Goal: Information Seeking & Learning: Learn about a topic

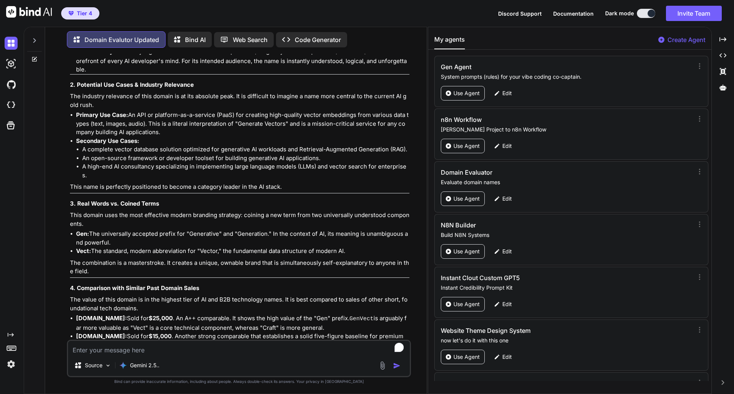
scroll to position [39, 0]
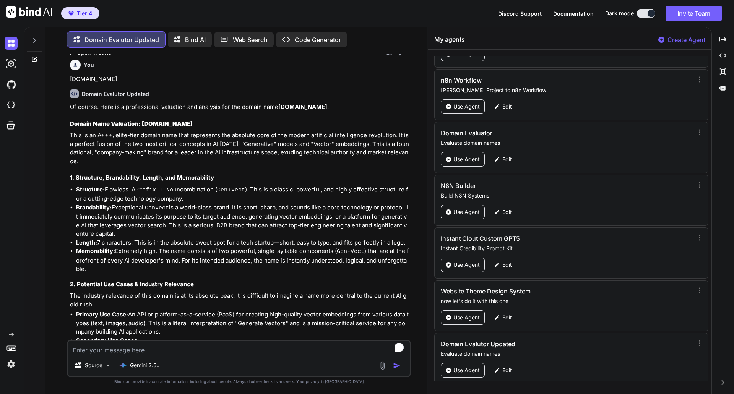
scroll to position [33928, 0]
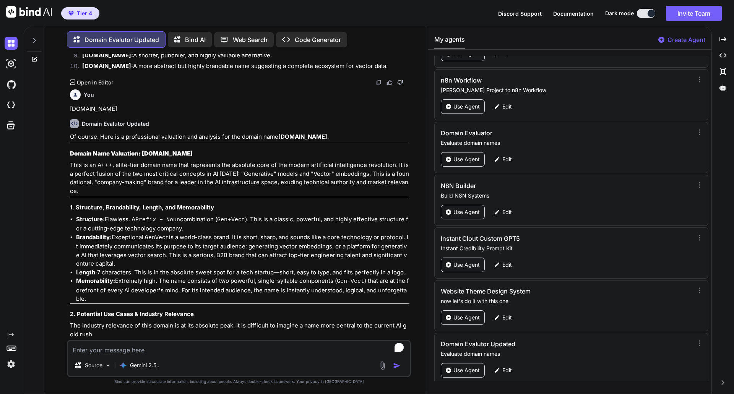
scroll to position [33913, 0]
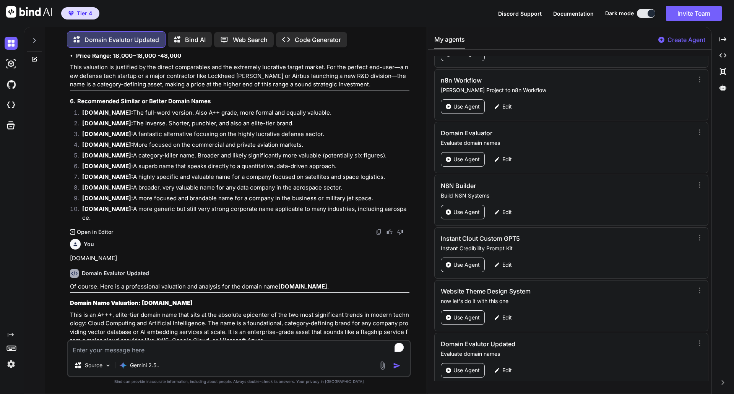
scroll to position [32996, 0]
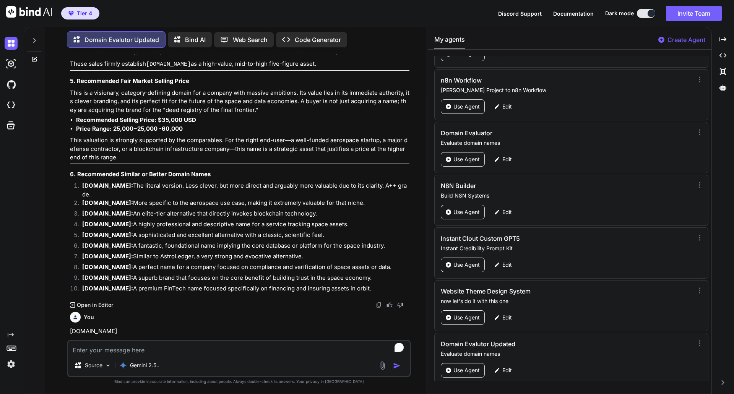
scroll to position [31330, 0]
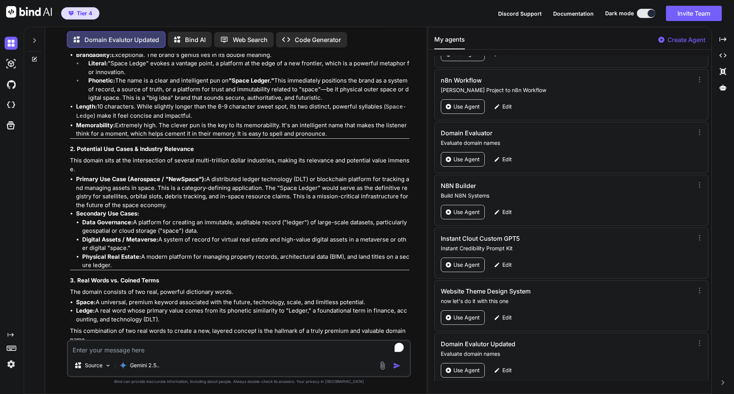
scroll to position [31039, 0]
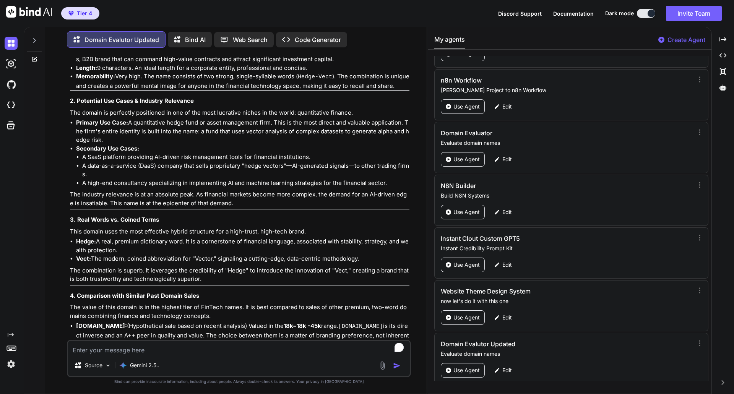
scroll to position [30260, 0]
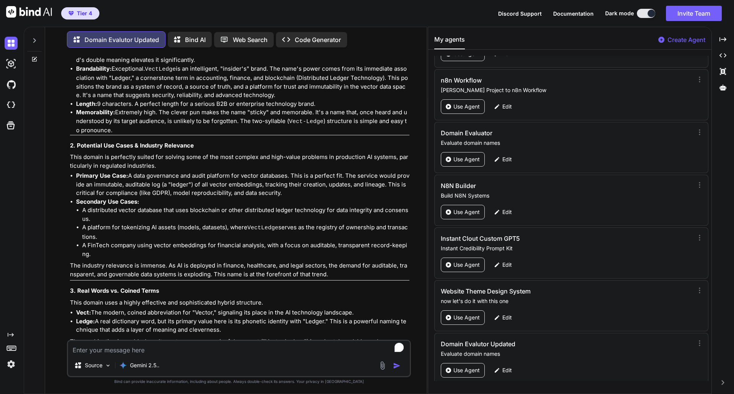
scroll to position [29542, 0]
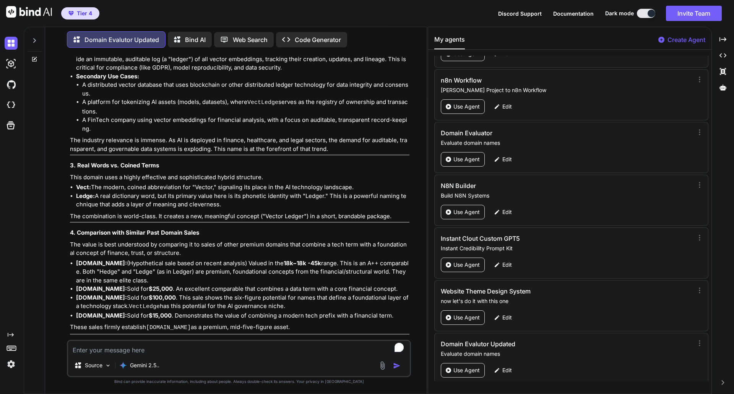
scroll to position [29526, 0]
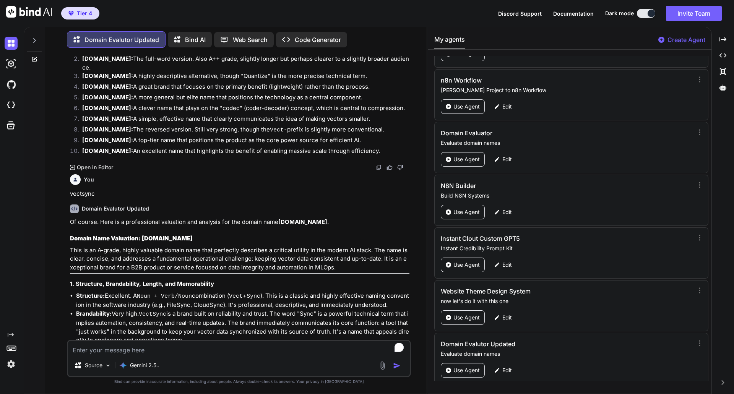
scroll to position [27723, 0]
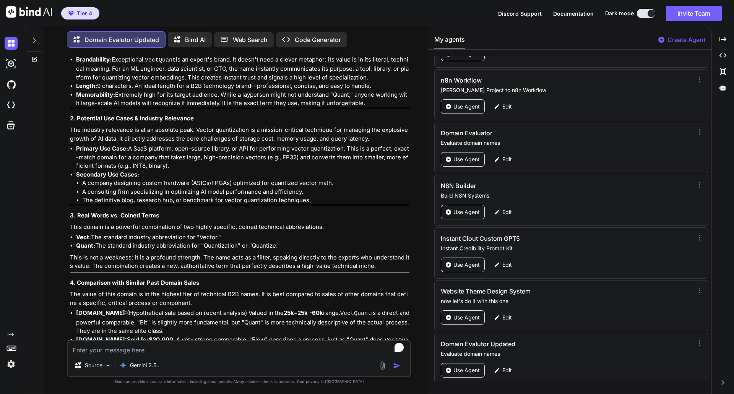
scroll to position [27234, 0]
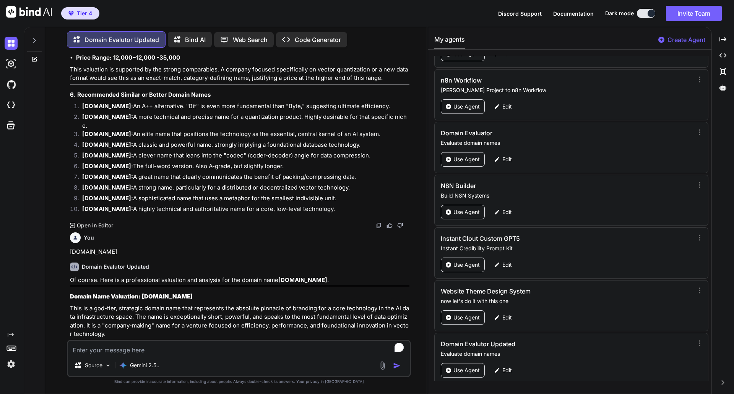
scroll to position [26149, 0]
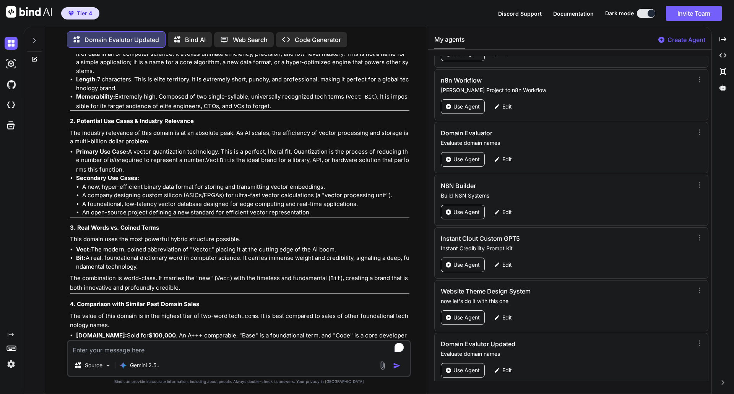
scroll to position [26485, 0]
click at [275, 303] on div "Of course. Here is a professional valuation and analysis for the domain name [D…" at bounding box center [239, 288] width 339 height 698
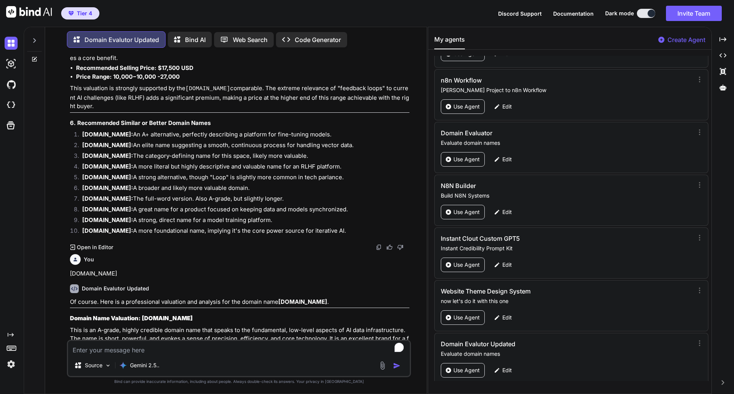
scroll to position [25369, 0]
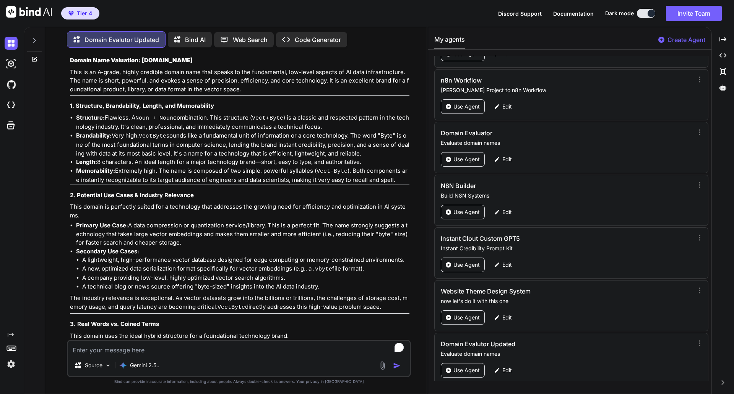
scroll to position [25706, 0]
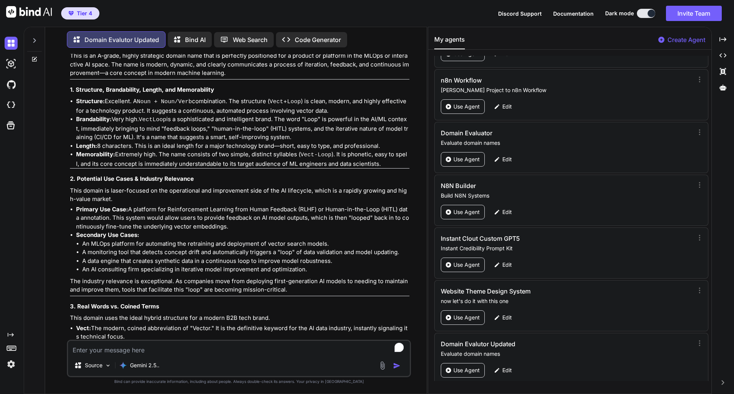
scroll to position [24941, 0]
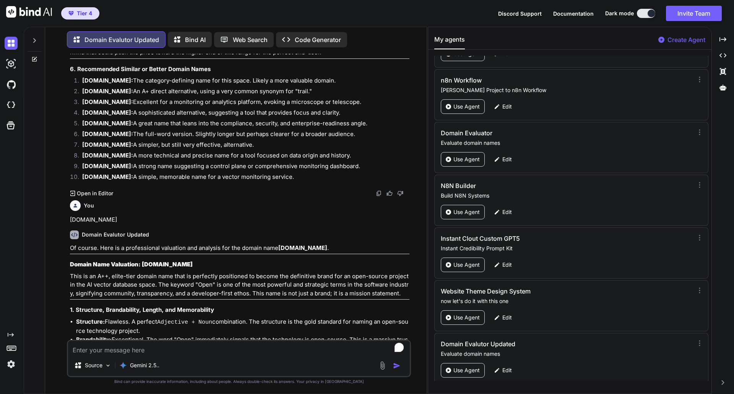
scroll to position [23291, 0]
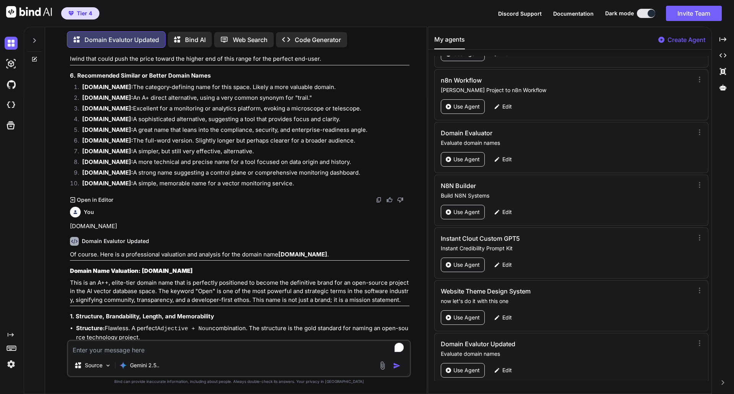
click at [249, 377] on li "Memorability: Extremely high. The name is composed of two simple, powerful syll…" at bounding box center [242, 386] width 333 height 18
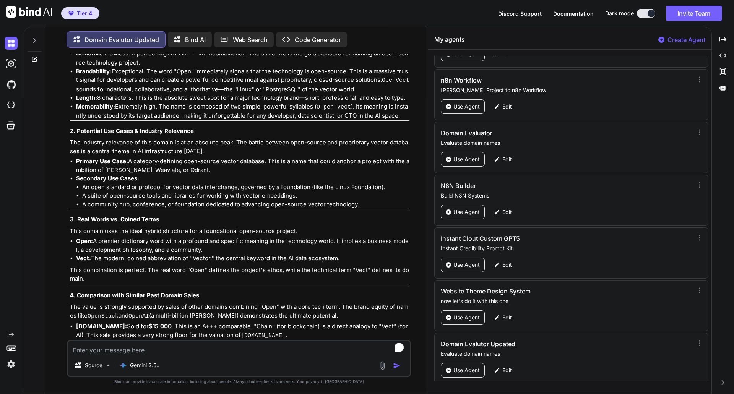
scroll to position [23566, 0]
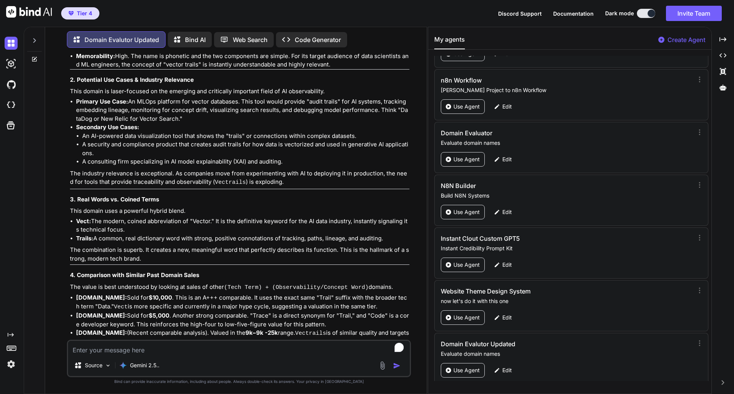
scroll to position [22894, 0]
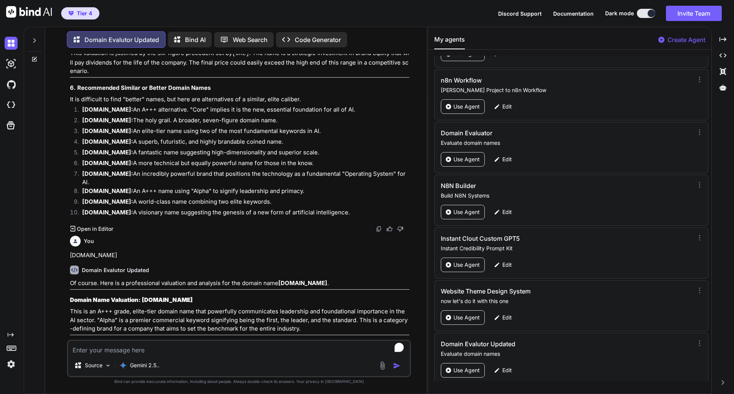
scroll to position [21136, 0]
click at [192, 372] on li "Brandability: Exceptional. "Alpha" is a top-tier power word with multiple posit…" at bounding box center [242, 390] width 333 height 36
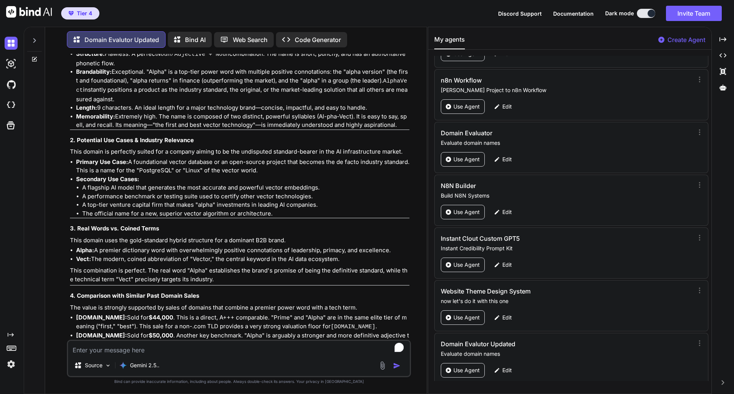
scroll to position [21442, 0]
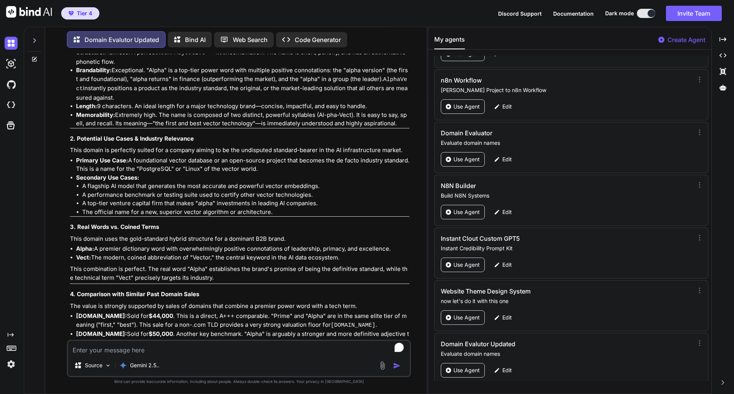
click at [281, 259] on div "Of course. Here is a professional valuation and analysis for the domain name [D…" at bounding box center [239, 295] width 339 height 642
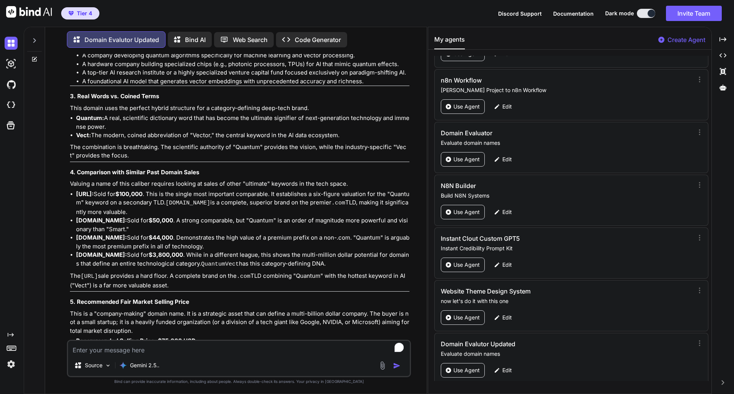
scroll to position [20846, 0]
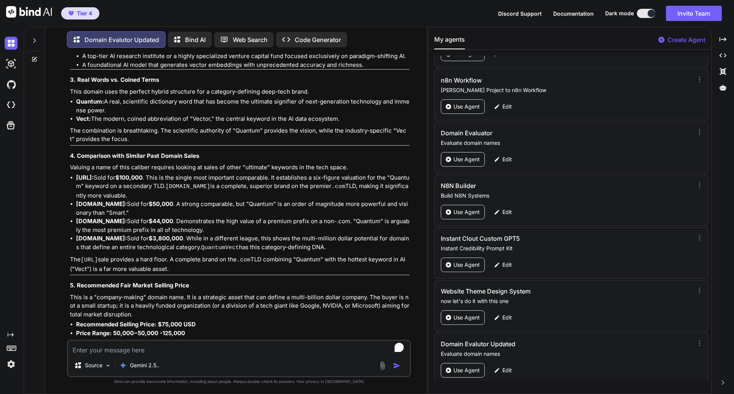
click at [164, 340] on p "This valuation is justified by the six-figure precedent set by [URL] . The name…" at bounding box center [239, 353] width 339 height 27
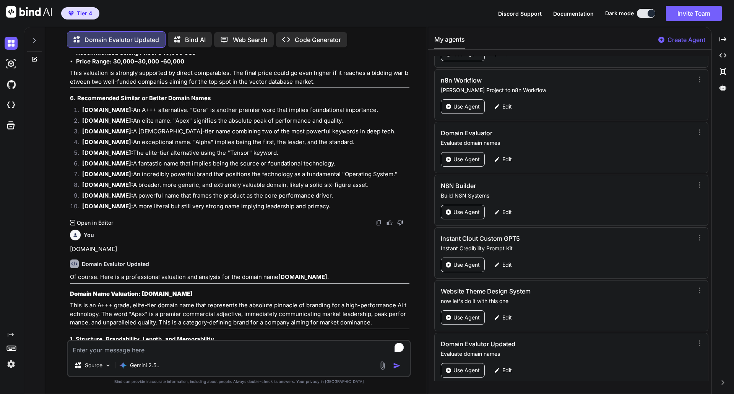
scroll to position [19730, 0]
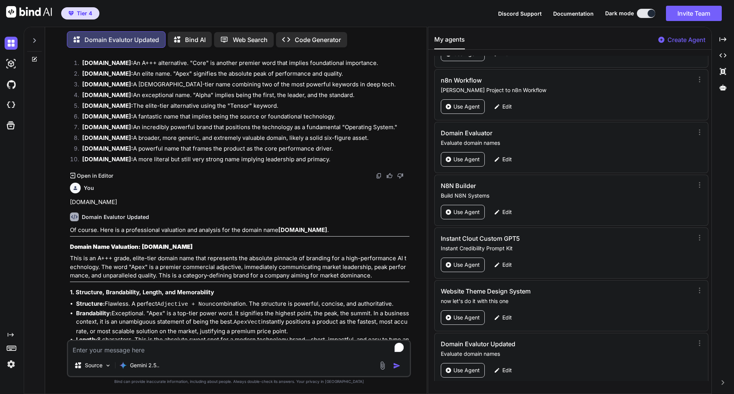
click at [190, 353] on li "Memorability: Extremely high. The name is short, has a strong phonetic rhythm (…" at bounding box center [242, 361] width 333 height 17
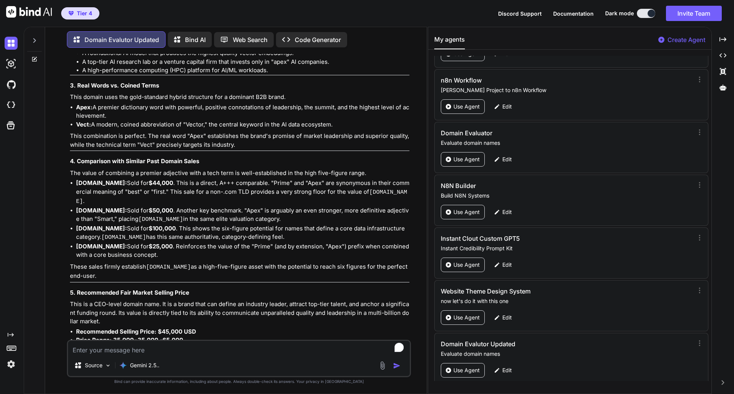
scroll to position [20112, 0]
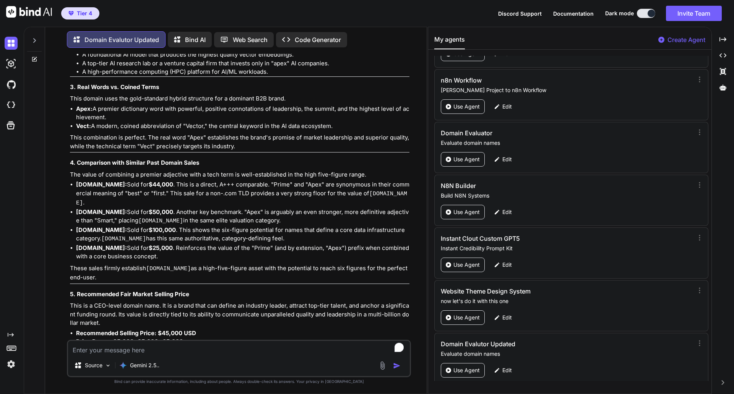
click at [193, 337] on li "Price Range: 35 , 000 − 35,000 - 65,000" at bounding box center [242, 341] width 333 height 9
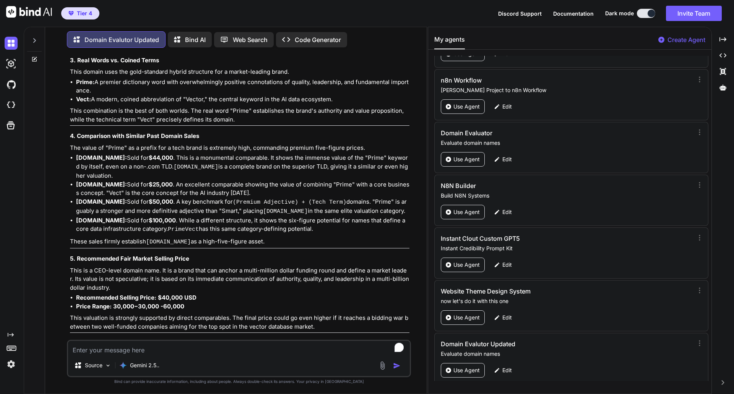
scroll to position [19455, 0]
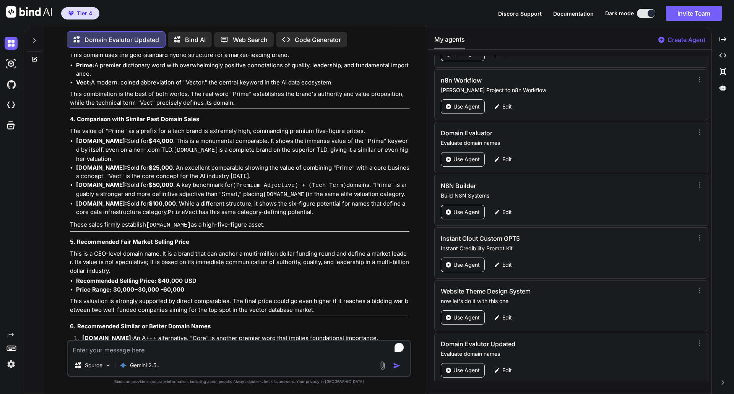
click at [238, 277] on li "Recommended Selling Price: $40,000 USD" at bounding box center [242, 281] width 333 height 9
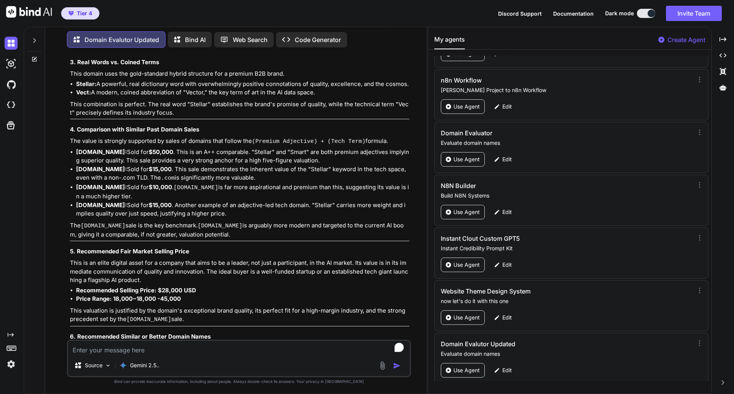
scroll to position [18737, 0]
click at [220, 375] on li "[DOMAIN_NAME]: An elite name combining two of the most powerful keywords in dee…" at bounding box center [242, 380] width 333 height 11
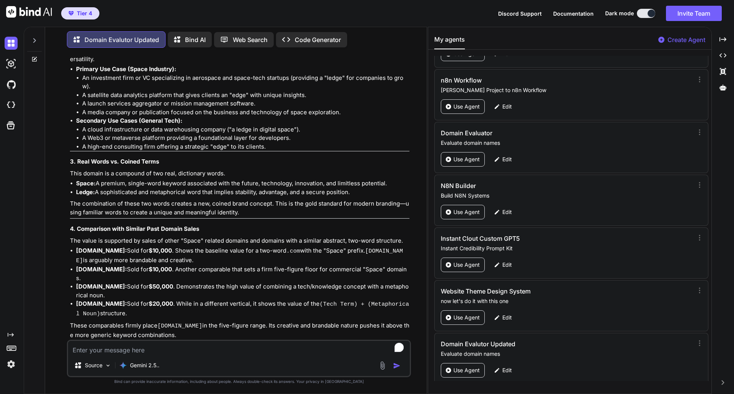
scroll to position [17942, 0]
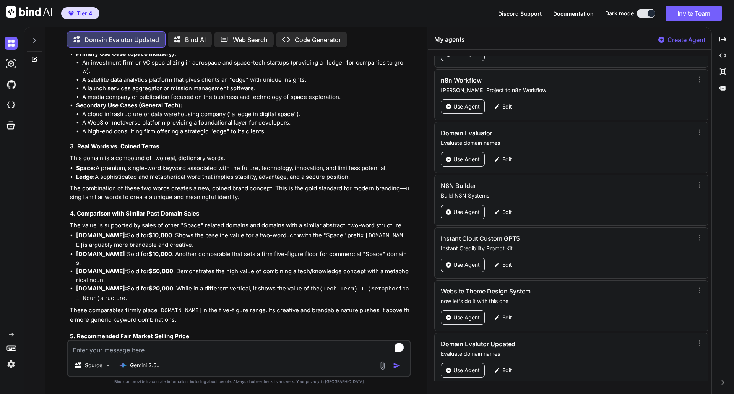
click at [311, 284] on li "[DOMAIN_NAME]: Sold for $20,000 . While in a different vertical, it shows the v…" at bounding box center [242, 293] width 333 height 19
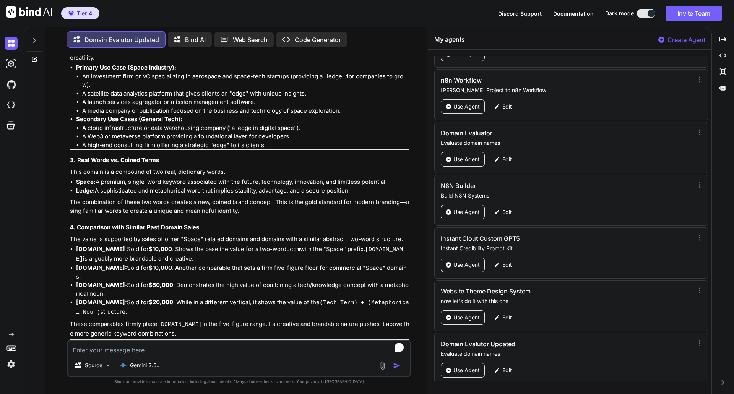
scroll to position [17927, 0]
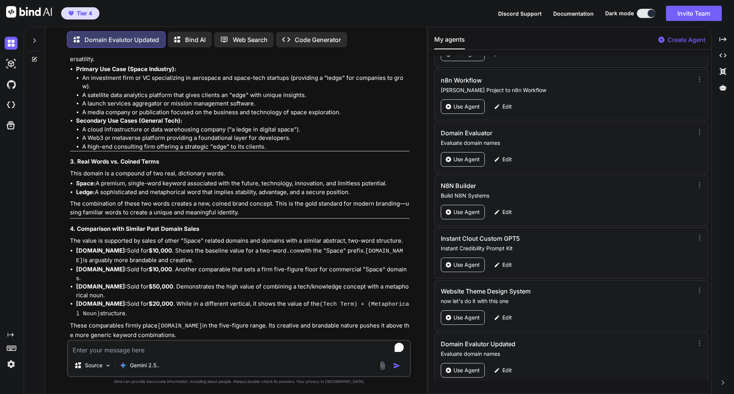
click at [288, 300] on li "[DOMAIN_NAME]: Sold for $20,000 . While in a different vertical, it shows the v…" at bounding box center [242, 309] width 333 height 19
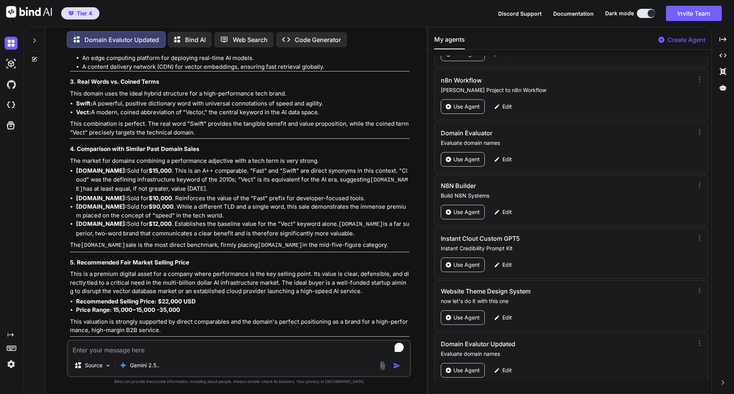
scroll to position [16612, 0]
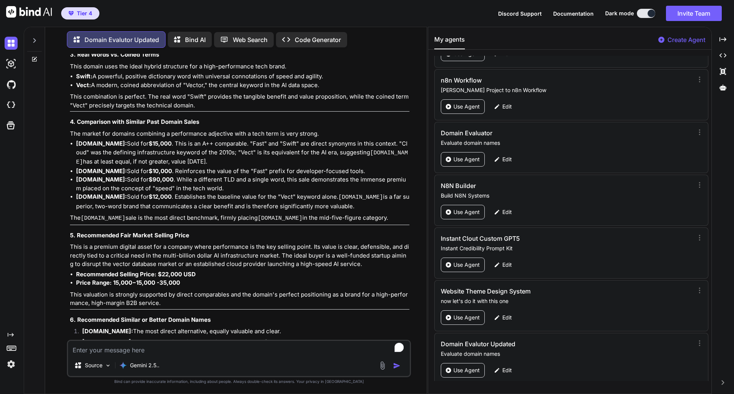
click at [218, 327] on li "[DOMAIN_NAME]: The most direct alternative, equally valuable and clear." at bounding box center [242, 332] width 333 height 11
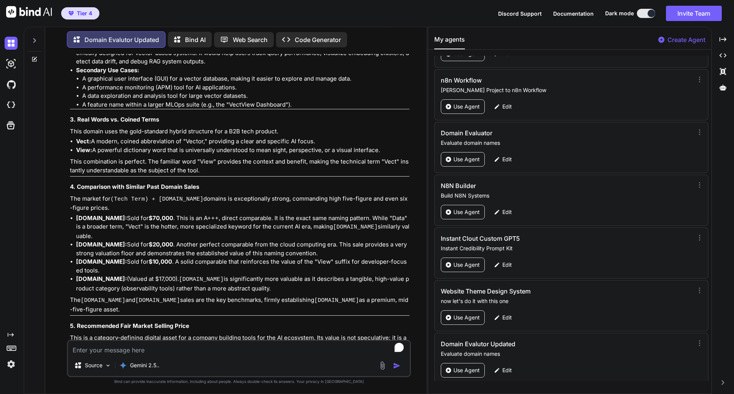
scroll to position [15909, 0]
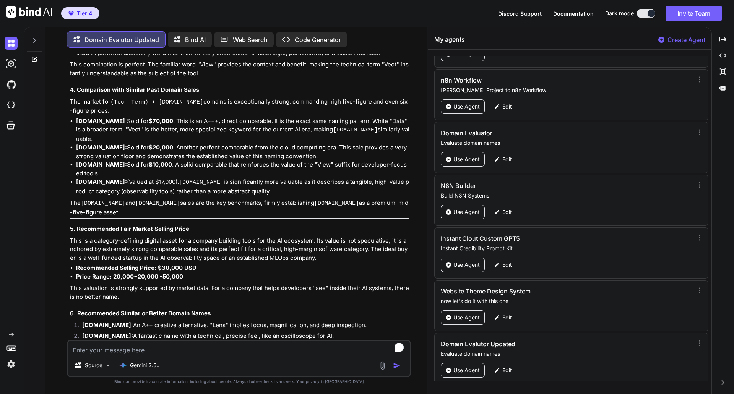
click at [228, 332] on li "[DOMAIN_NAME]: A fantastic name with a technical, precise feel, like an oscillo…" at bounding box center [242, 337] width 333 height 11
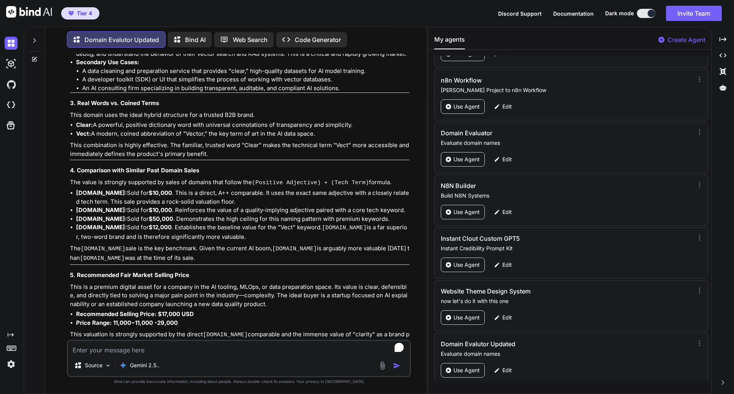
scroll to position [15130, 0]
click at [254, 237] on div "Of course. Here is a professional valuation and analysis for the domain name [D…" at bounding box center [239, 155] width 339 height 635
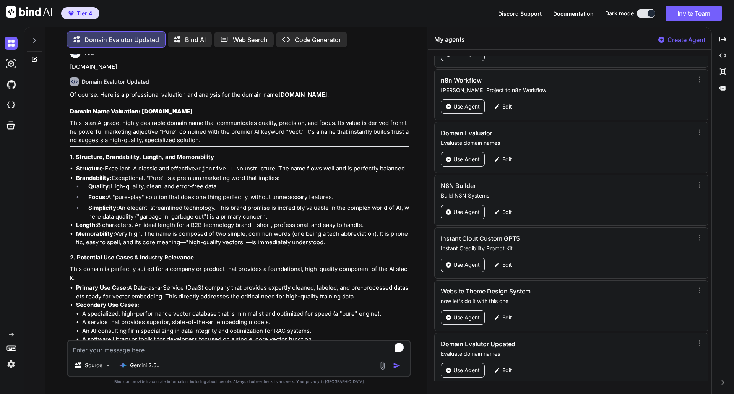
scroll to position [14075, 0]
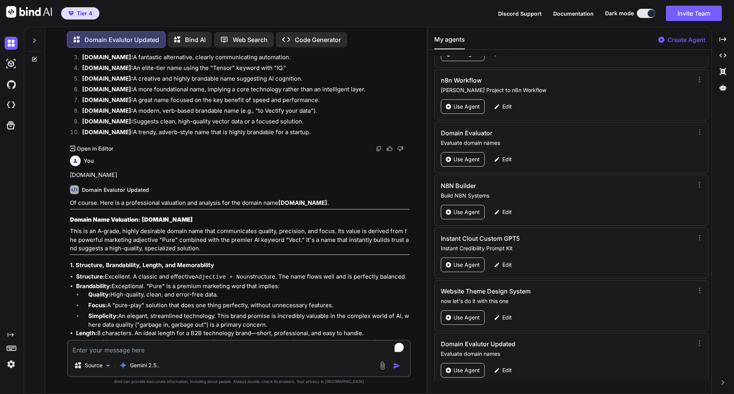
click at [147, 301] on li "Focus: A "pure-play" solution that does one thing perfectly, without unnecessar…" at bounding box center [245, 306] width 327 height 11
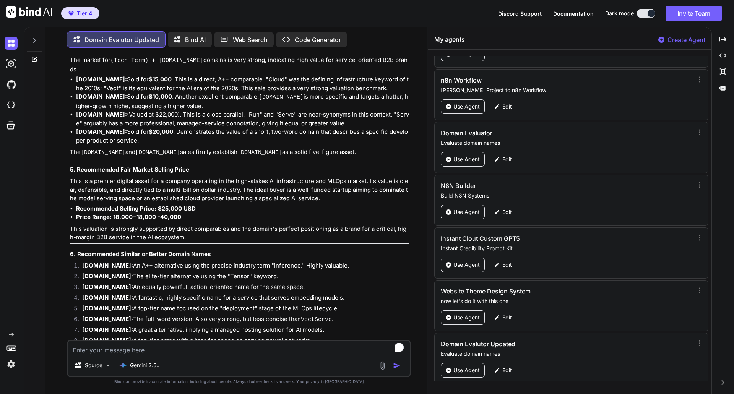
scroll to position [13158, 0]
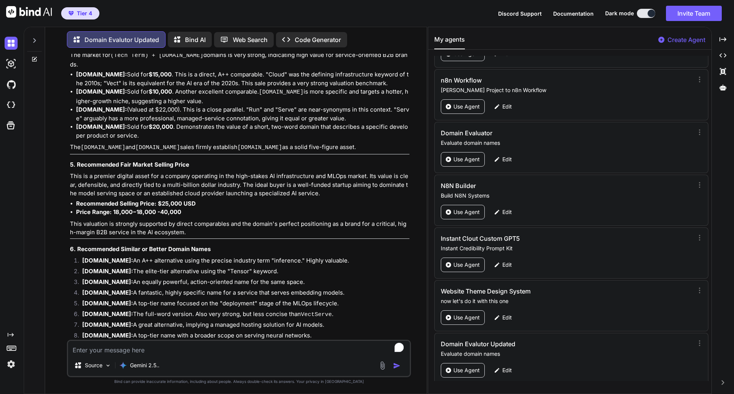
click at [243, 321] on li "[DOMAIN_NAME]: A great alternative, implying a managed hosting solution for AI …" at bounding box center [242, 326] width 333 height 11
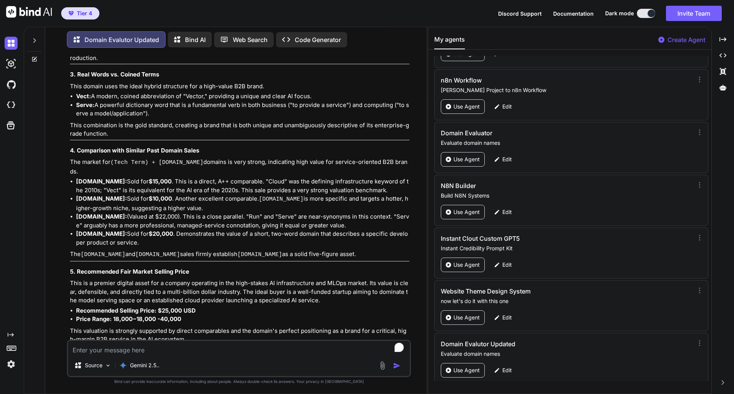
scroll to position [13036, 0]
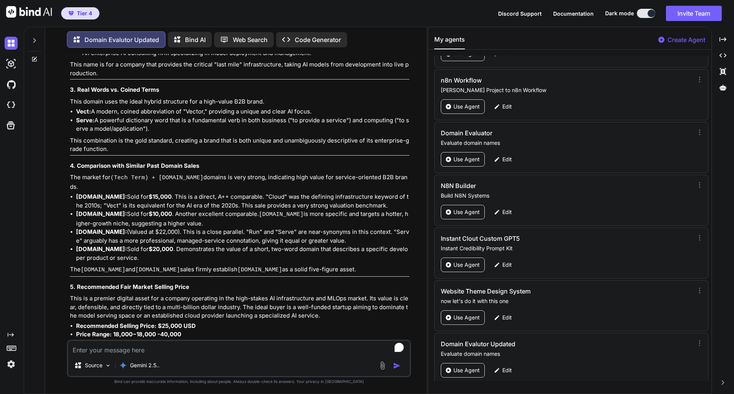
click at [147, 265] on p "The [DOMAIN_NAME] and [DOMAIN_NAME] sales firmly establish [DOMAIN_NAME] as a s…" at bounding box center [239, 270] width 339 height 10
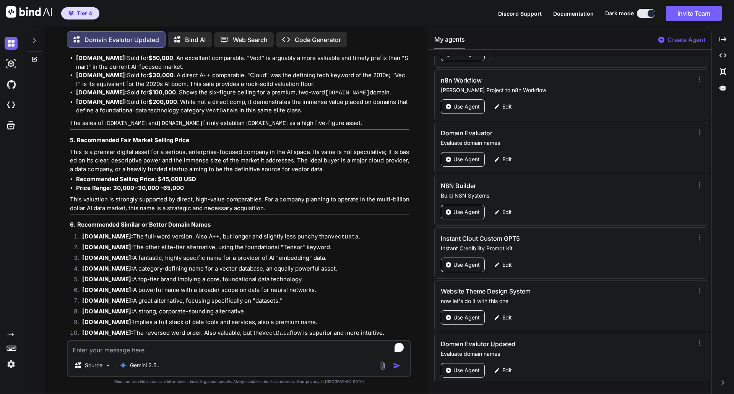
scroll to position [11003, 0]
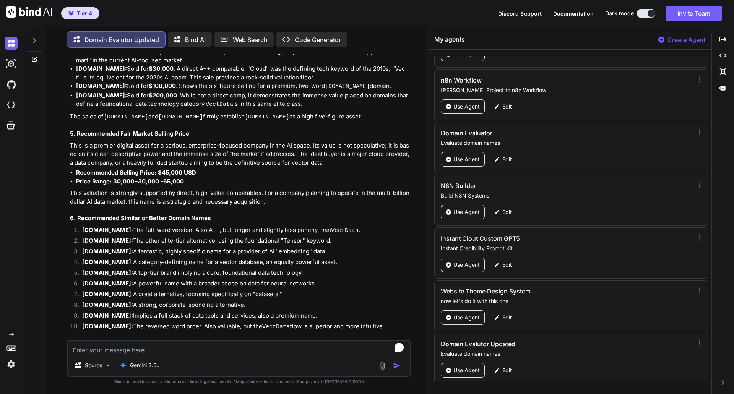
click at [184, 279] on li "[DOMAIN_NAME]: A powerful name with a broader scope on data for neural networks." at bounding box center [242, 284] width 333 height 11
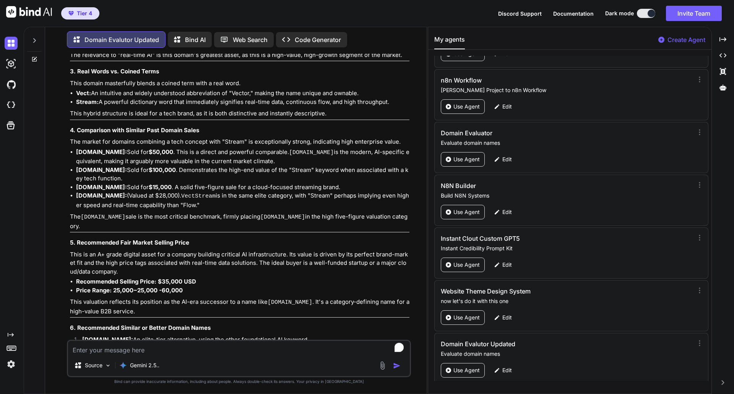
scroll to position [6617, 0]
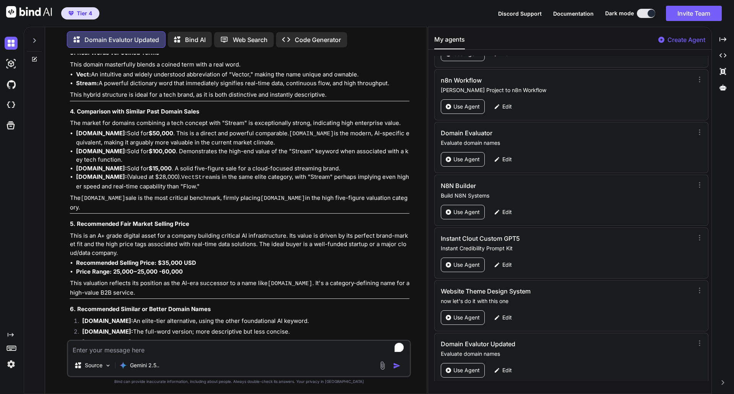
click at [213, 194] on p "The [DOMAIN_NAME] sale is the most critical benchmark, firmly placing [DOMAIN_N…" at bounding box center [239, 203] width 339 height 18
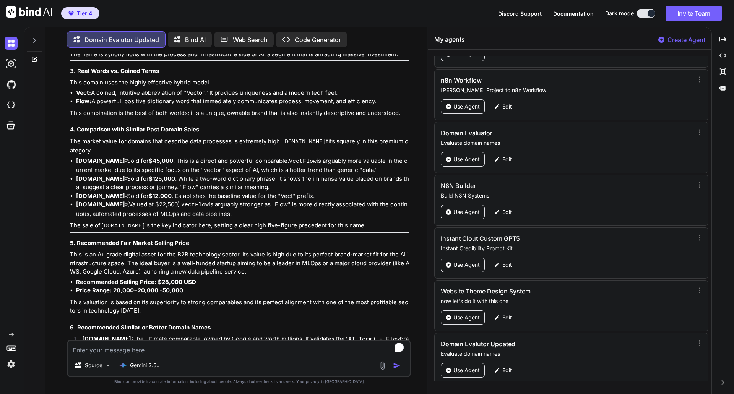
scroll to position [5899, 0]
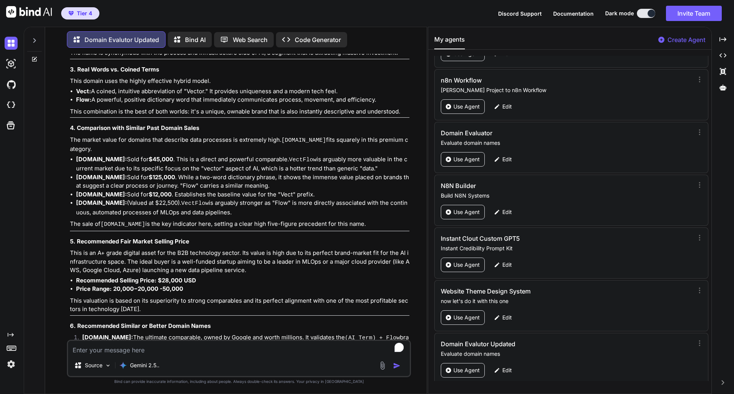
click at [187, 199] on li "[DOMAIN_NAME]: (Valued at $22,500). VectFlow is arguably stronger as "Flow" is …" at bounding box center [242, 208] width 333 height 18
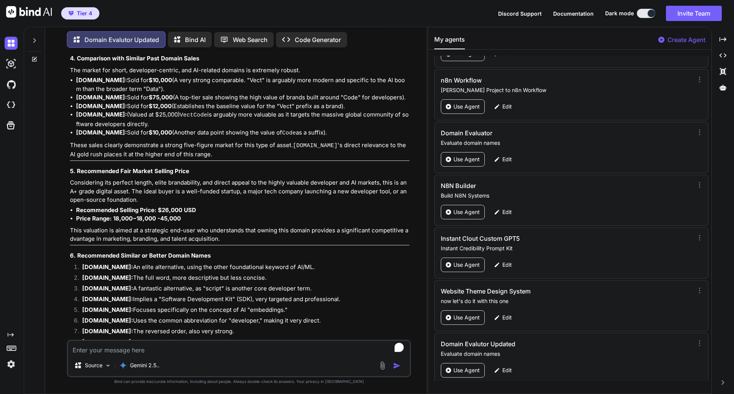
scroll to position [3851, 0]
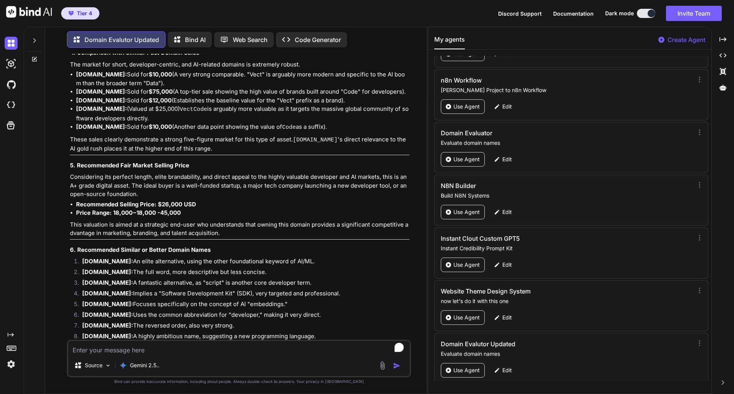
click at [229, 232] on div "Of course. Here is a professional valuation and analysis for the domain name [D…" at bounding box center [239, 38] width 339 height 651
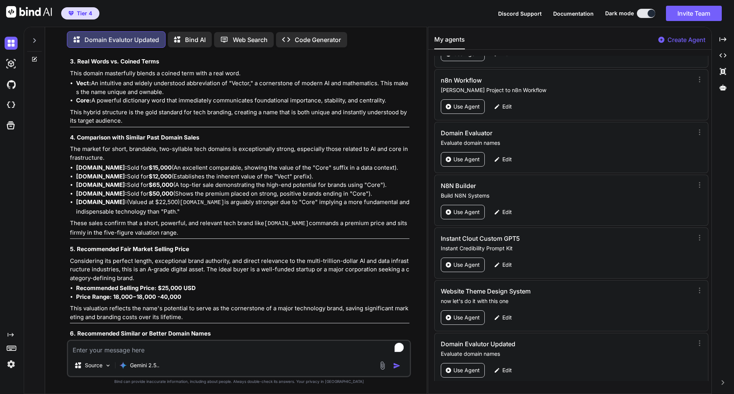
scroll to position [3056, 0]
click at [203, 204] on li "[DOMAIN_NAME]: (Valued at $22,500) [DOMAIN_NAME] is arguably stronger due to "C…" at bounding box center [242, 206] width 333 height 18
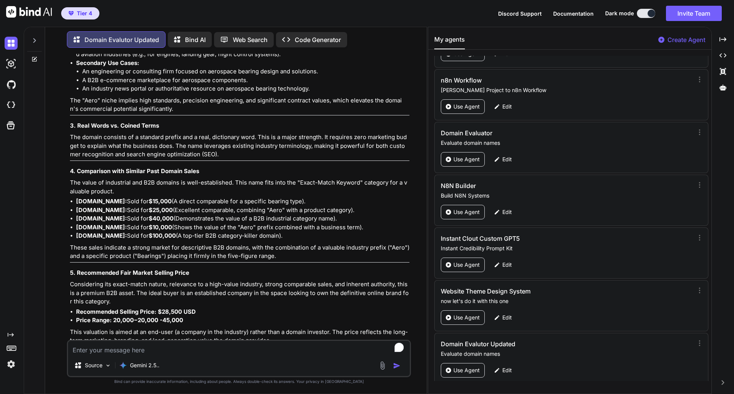
scroll to position [229, 0]
